Goal: Answer question/provide support: Ask a question

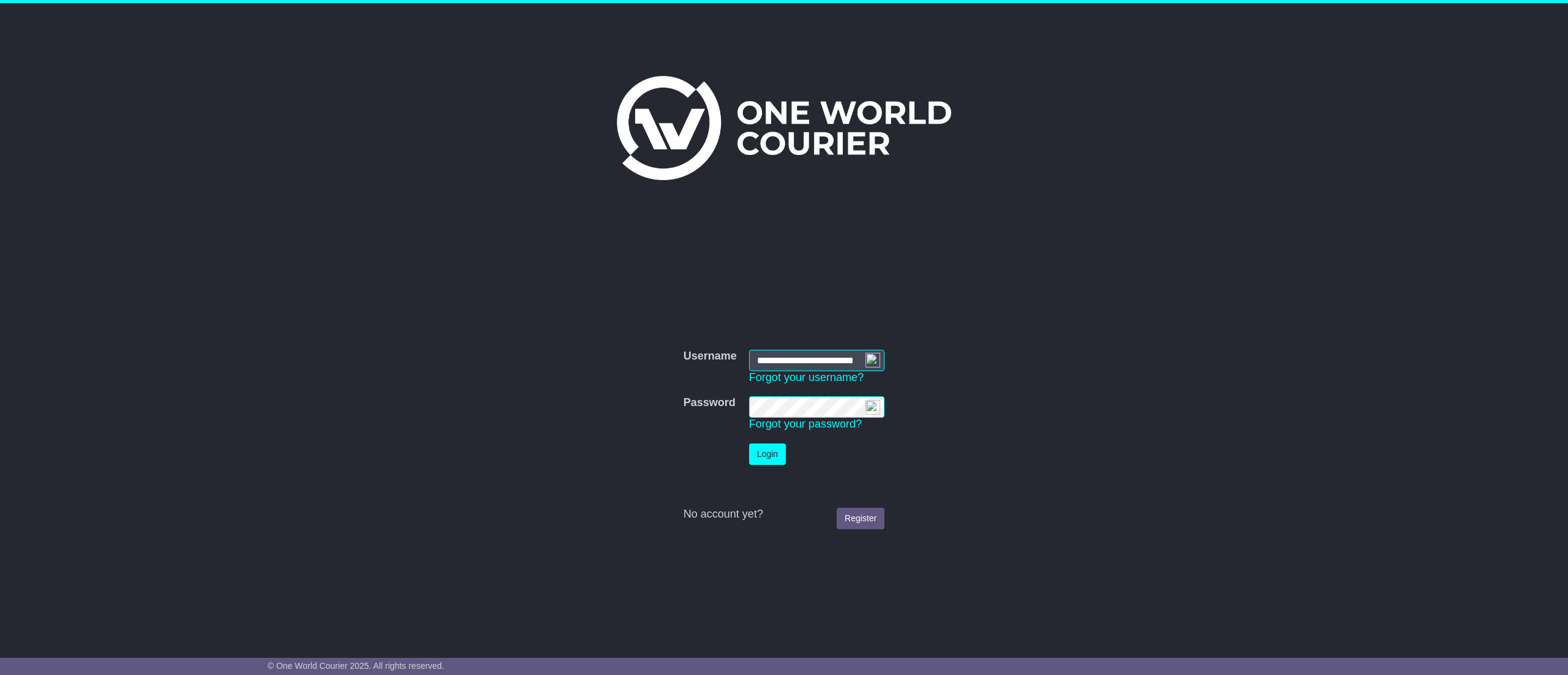
click at [768, 450] on button "Login" at bounding box center [767, 453] width 37 height 22
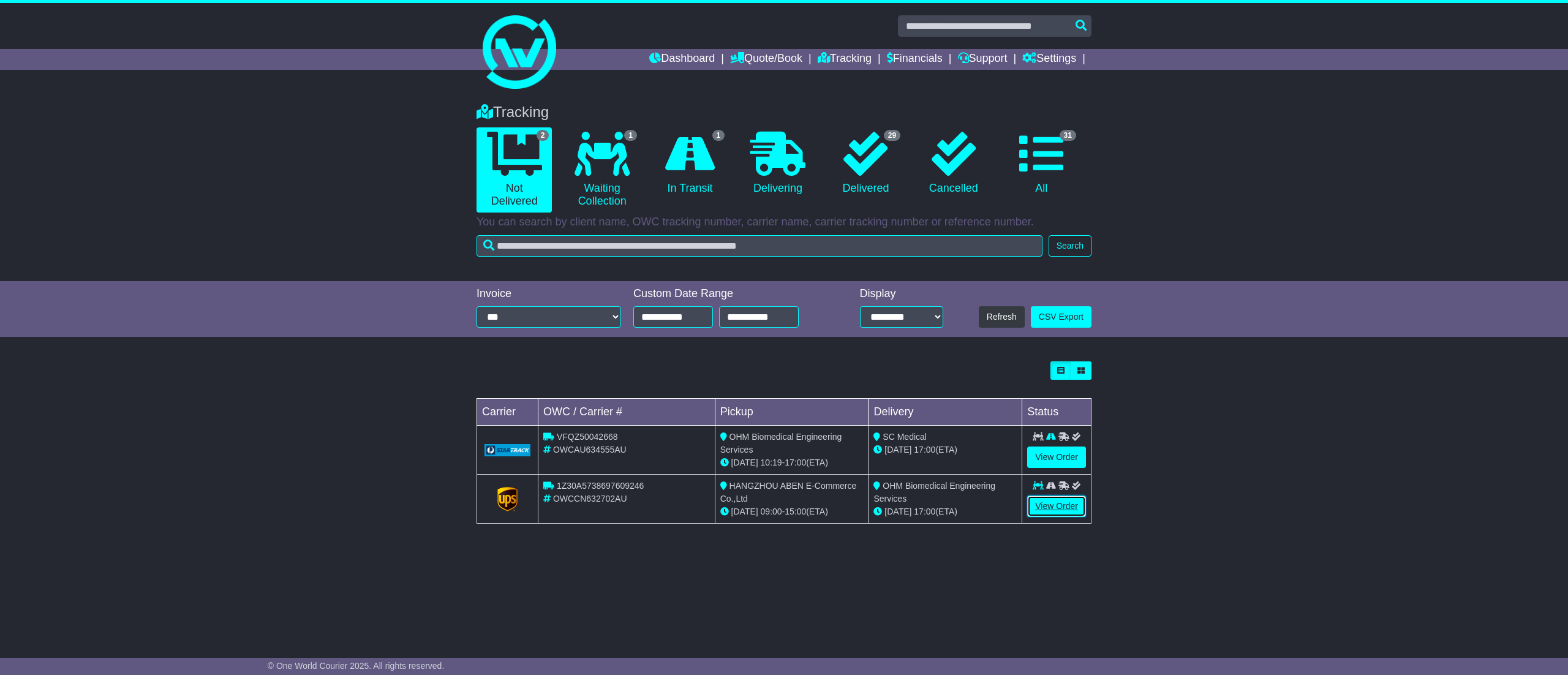
click at [1068, 503] on link "View Order" at bounding box center [1056, 506] width 59 height 22
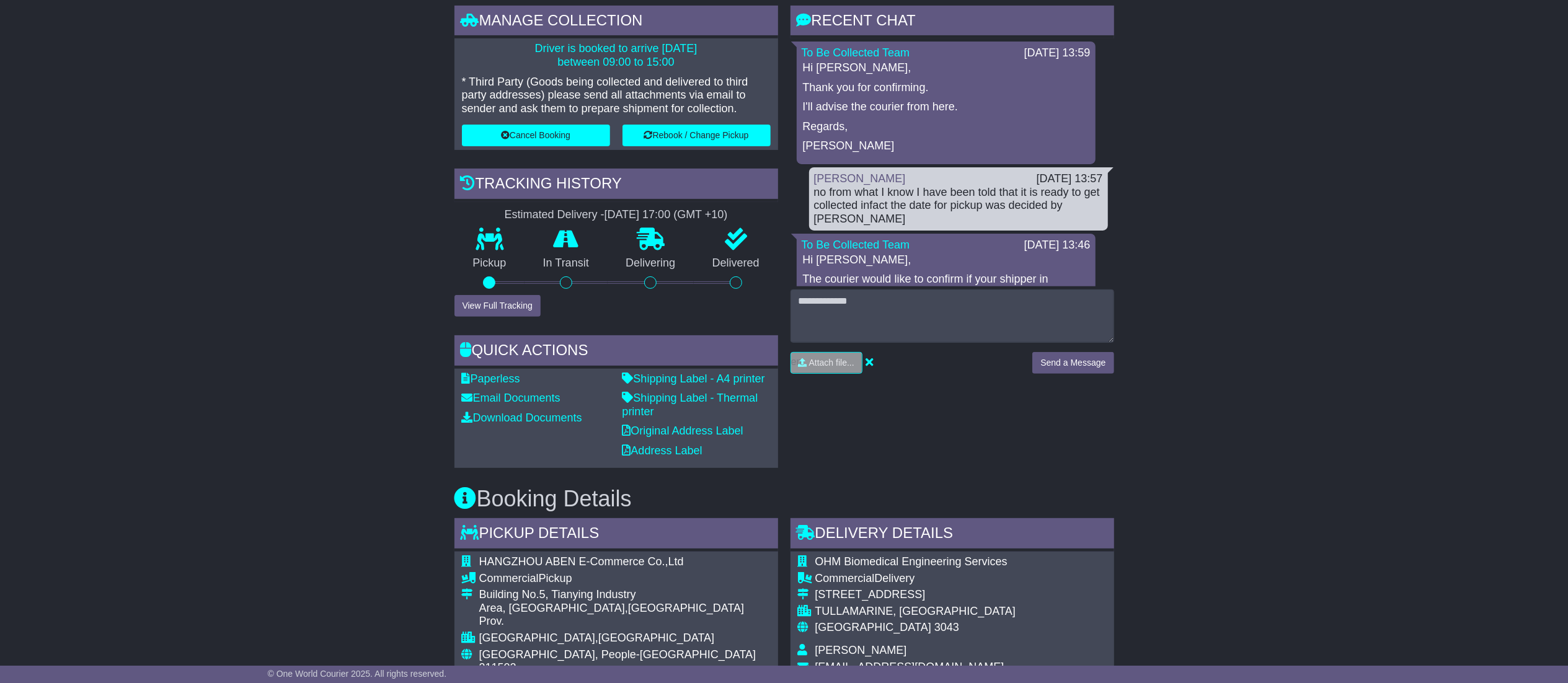
scroll to position [372, 0]
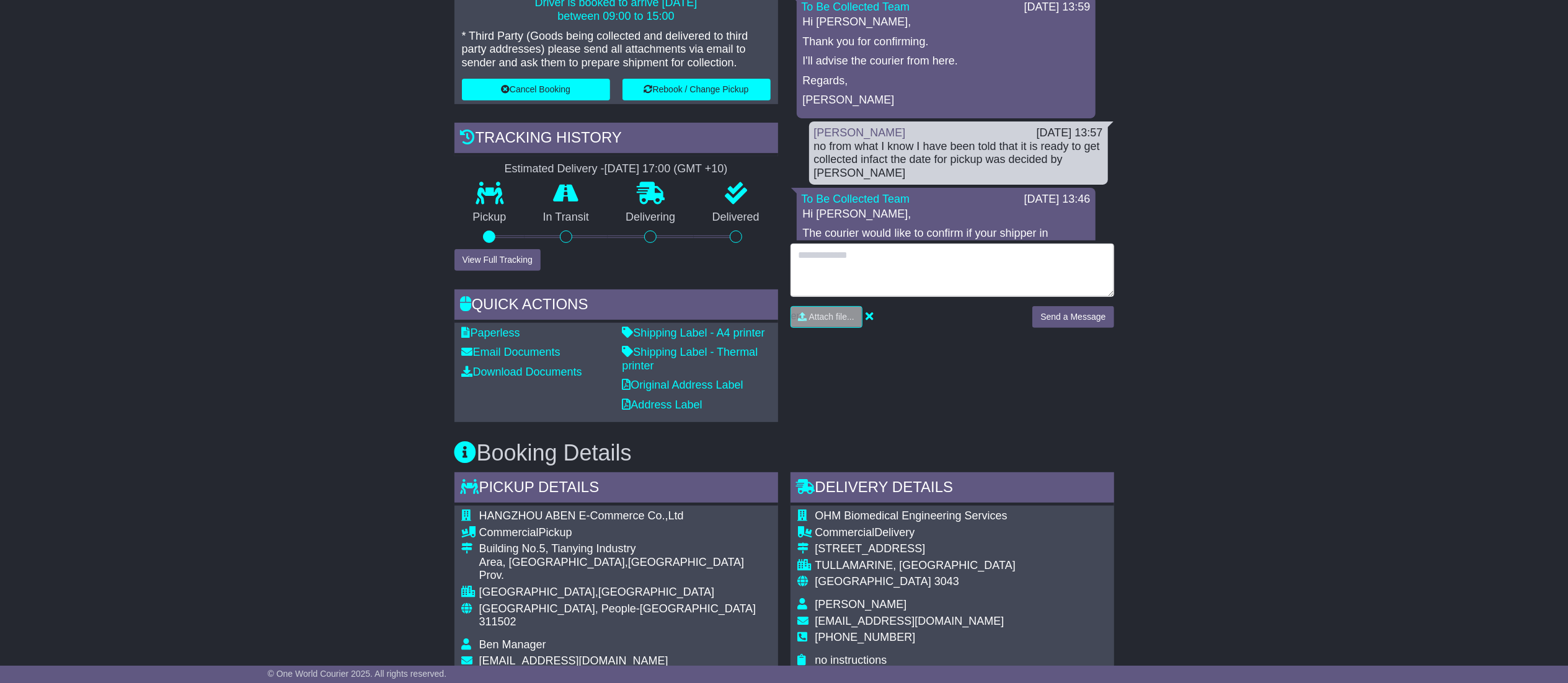
click at [975, 270] on textarea at bounding box center [952, 270] width 324 height 53
type textarea "****"
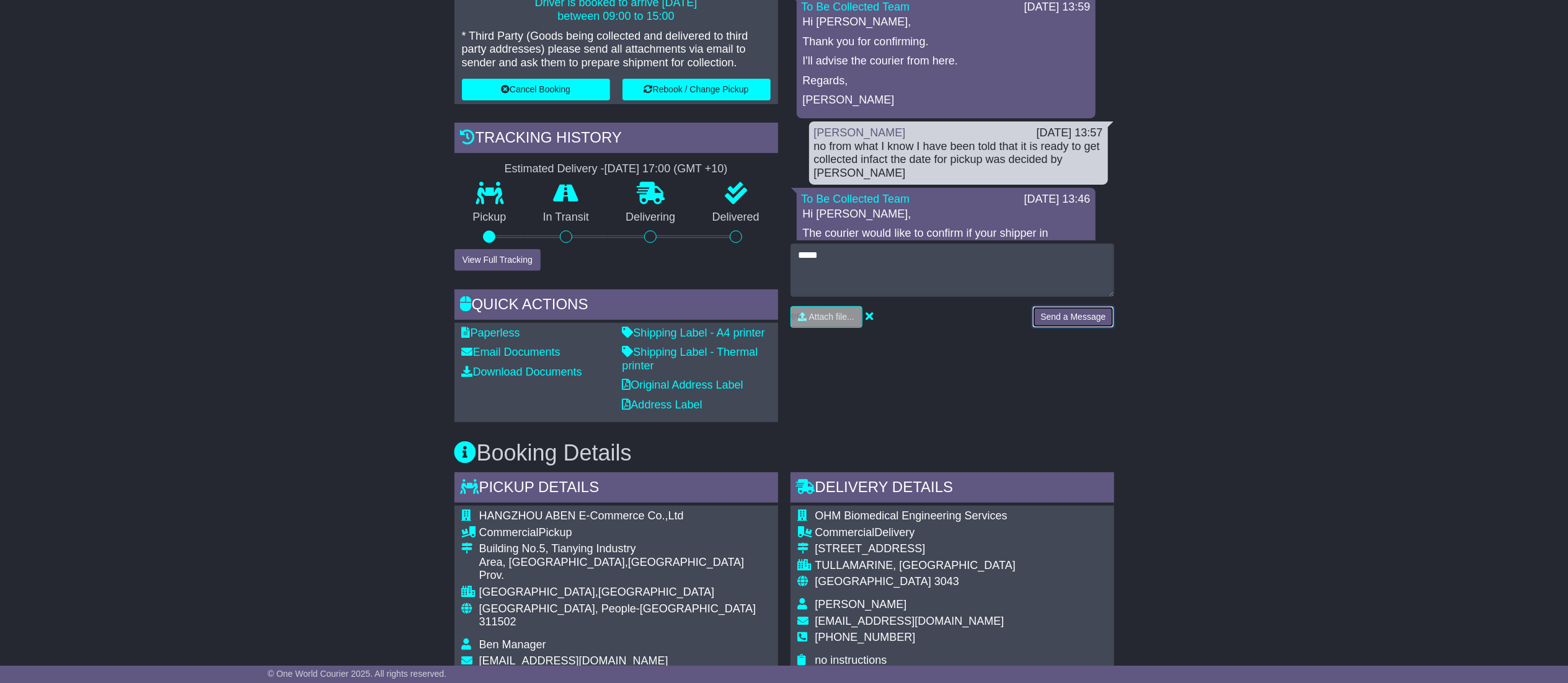
click at [1090, 312] on button "Send a Message" at bounding box center [1073, 316] width 81 height 22
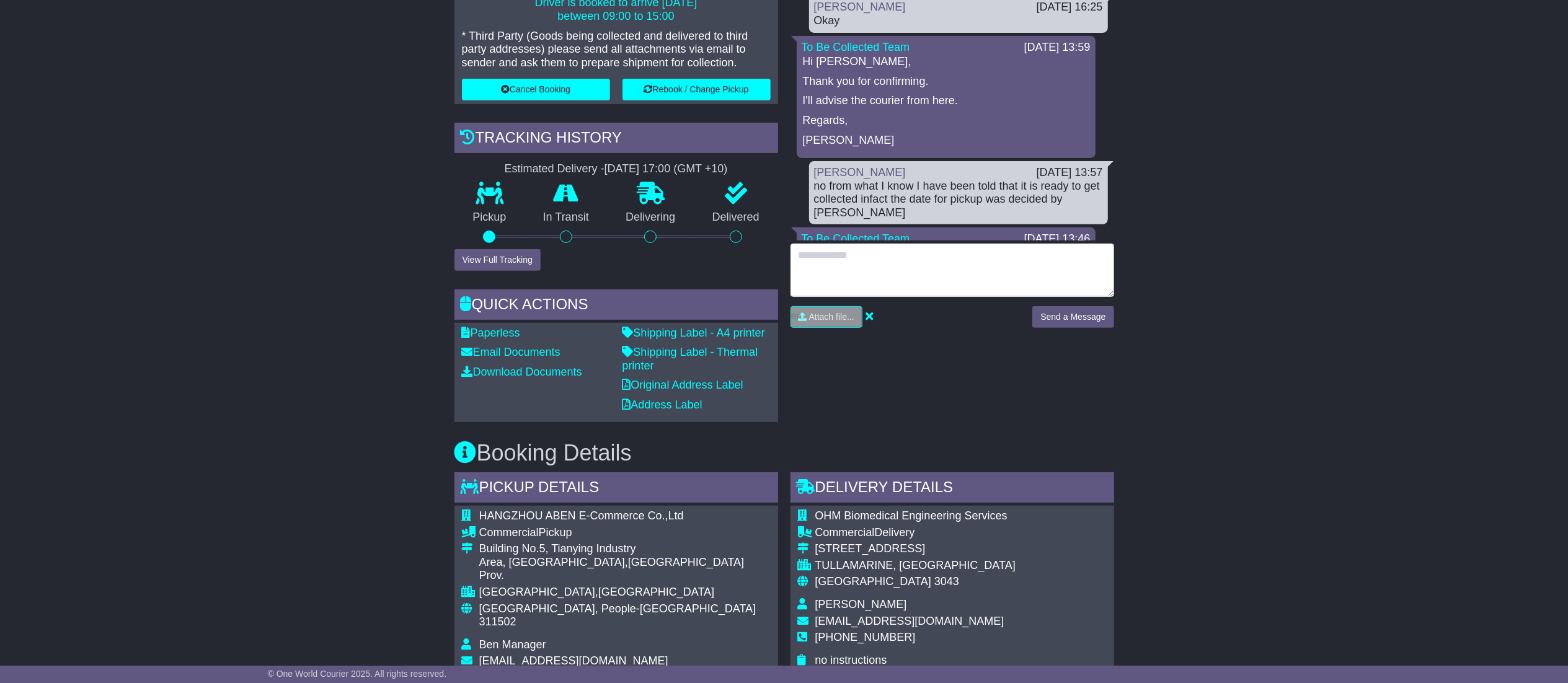
click at [986, 272] on textarea at bounding box center [952, 270] width 324 height 53
type textarea "**********"
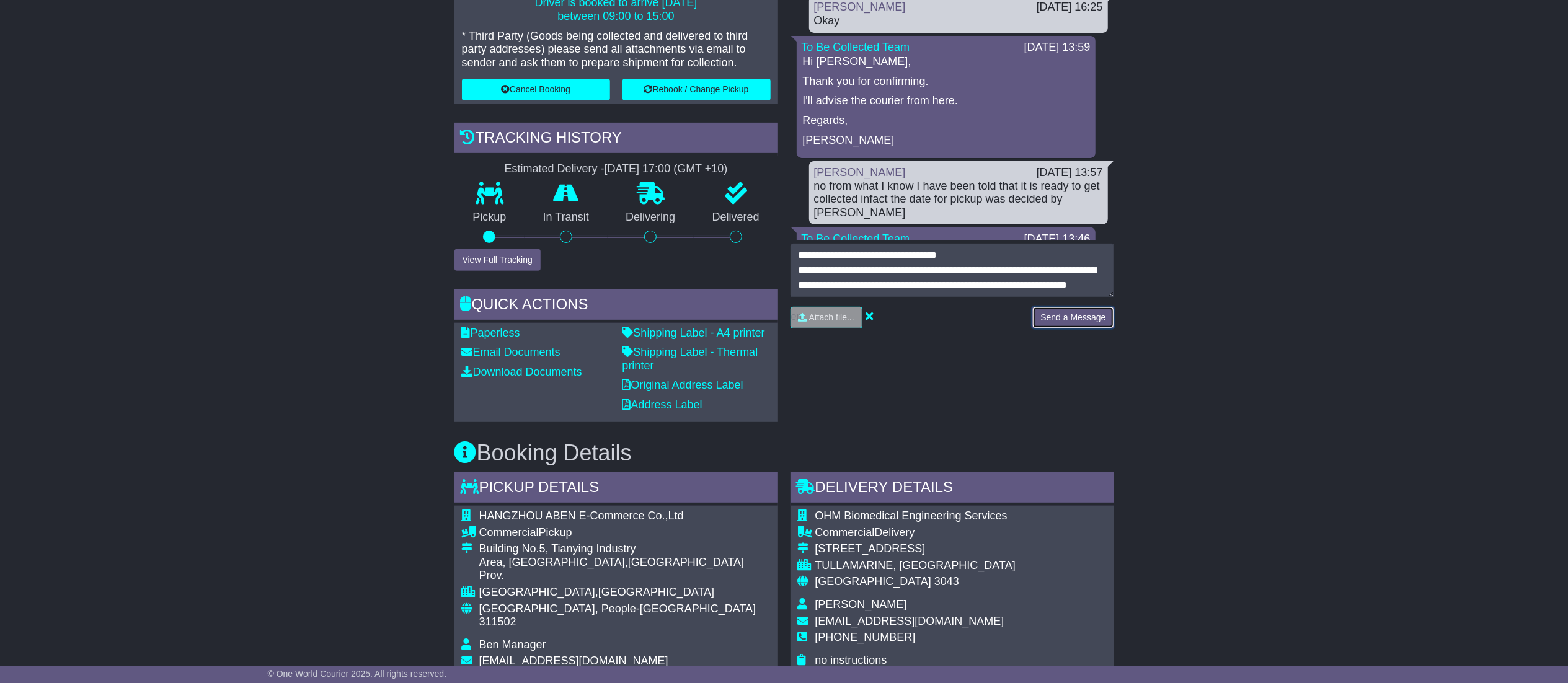
click at [1063, 320] on button "Send a Message" at bounding box center [1073, 317] width 81 height 22
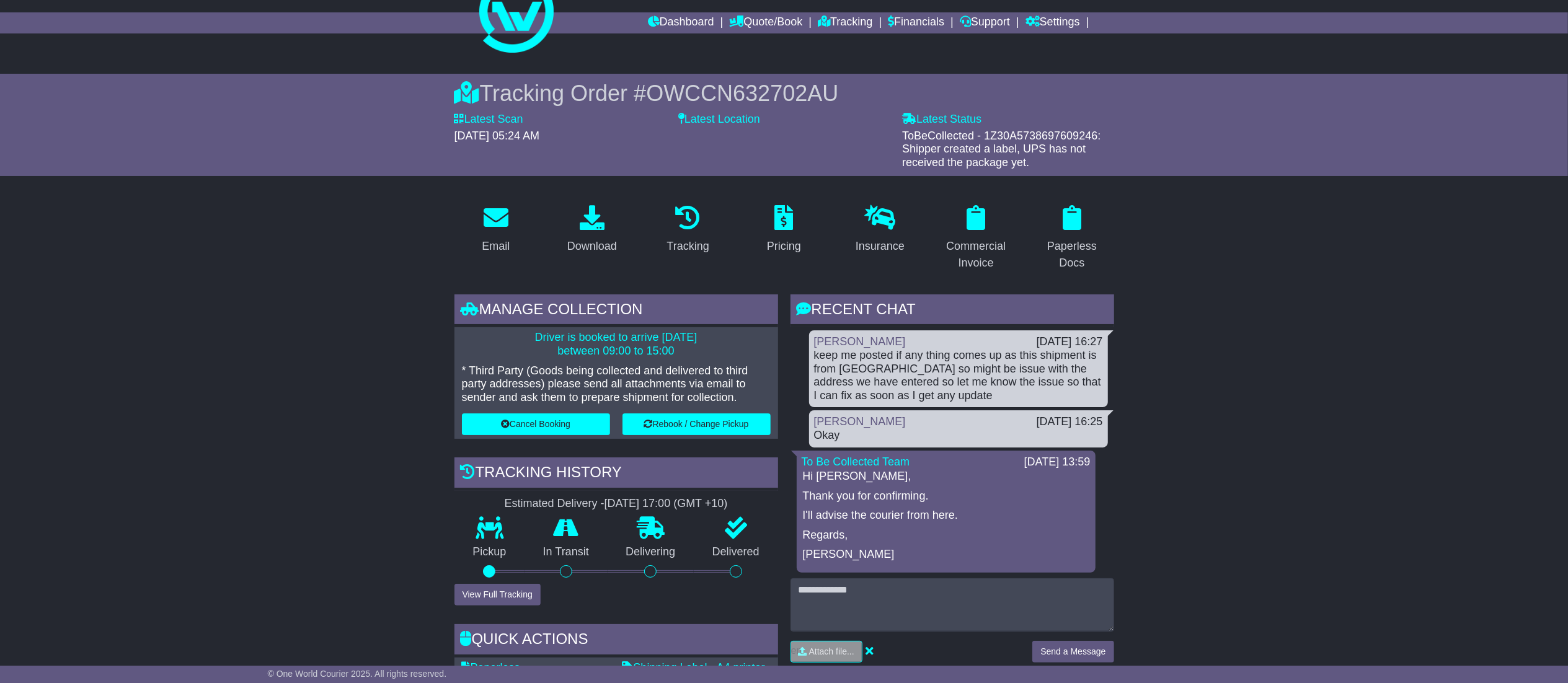
scroll to position [0, 0]
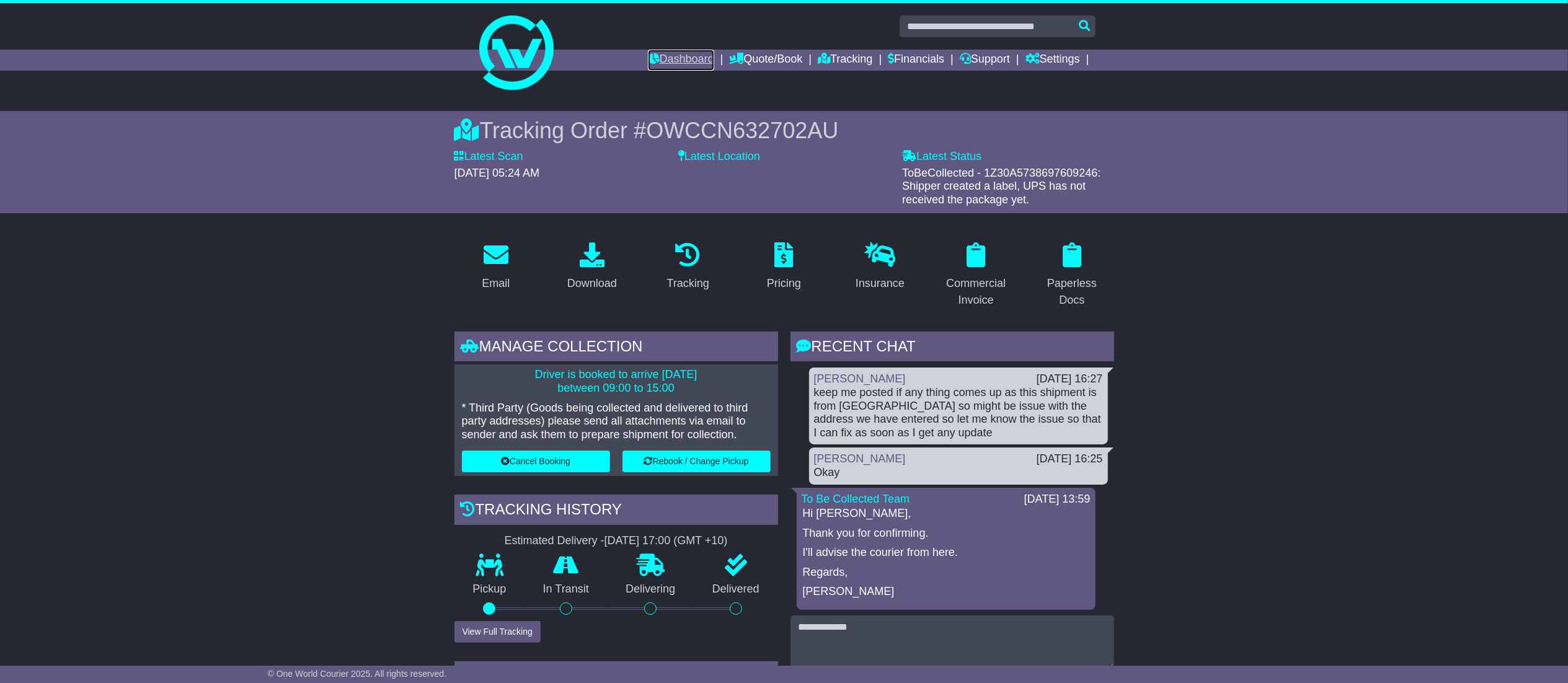
click at [660, 64] on link "Dashboard" at bounding box center [681, 60] width 67 height 21
